Goal: Transaction & Acquisition: Purchase product/service

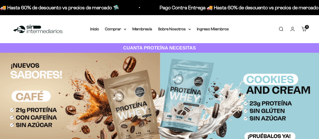
click at [139, 30] on link "Membresía" at bounding box center [143, 29] width 20 height 4
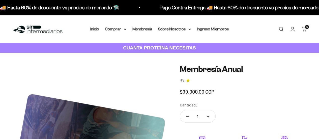
click at [114, 30] on summary "Comprar" at bounding box center [115, 29] width 21 height 7
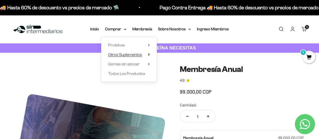
click at [124, 56] on span "Otros Suplementos" at bounding box center [125, 54] width 34 height 4
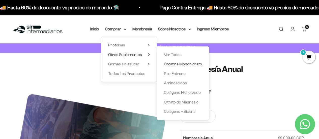
click at [175, 62] on span "Creatina Monohidrato" at bounding box center [183, 64] width 38 height 4
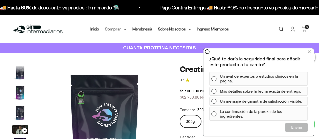
click at [121, 28] on summary "Comprar" at bounding box center [115, 29] width 21 height 7
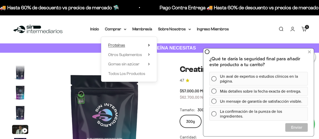
click at [147, 46] on summary "Proteínas" at bounding box center [129, 45] width 42 height 7
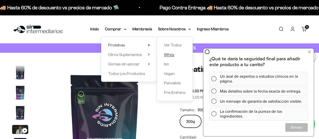
click at [180, 54] on link "Whey" at bounding box center [175, 54] width 22 height 7
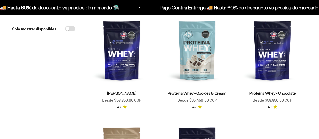
scroll to position [64, 0]
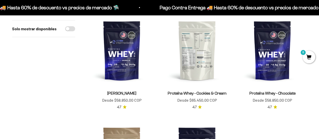
click at [195, 57] on img at bounding box center [197, 50] width 69 height 69
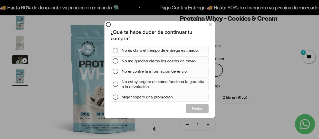
click at [108, 25] on icon at bounding box center [108, 24] width 5 height 5
click at [107, 25] on icon at bounding box center [108, 24] width 5 height 5
click at [103, 24] on div at bounding box center [53, 49] width 106 height 98
click at [107, 22] on circle at bounding box center [108, 24] width 4 height 4
click at [211, 24] on icon at bounding box center [210, 24] width 3 height 7
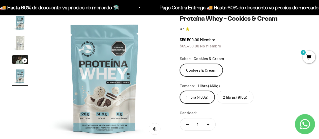
click at [235, 99] on label "2 libras (910g)" at bounding box center [235, 97] width 37 height 13
click at [180, 91] on input "2 libras (910g)" at bounding box center [180, 91] width 0 height 0
